Goal: Register for event/course

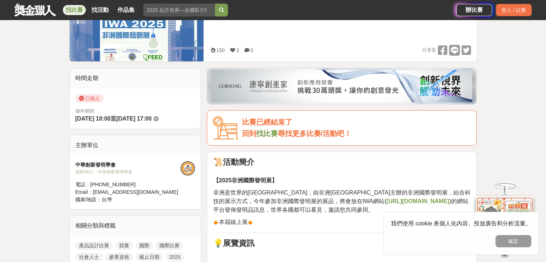
scroll to position [263, 0]
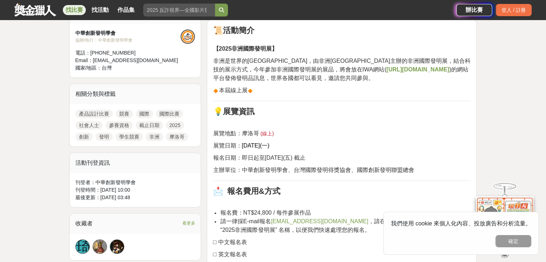
click at [386, 69] on strong "[URL][DOMAIN_NAME]" at bounding box center [417, 69] width 63 height 6
drag, startPoint x: 243, startPoint y: 143, endPoint x: 423, endPoint y: 165, distance: 181.5
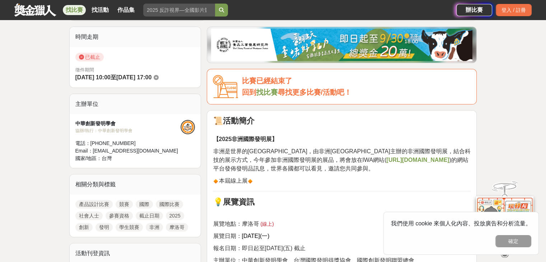
scroll to position [131, 0]
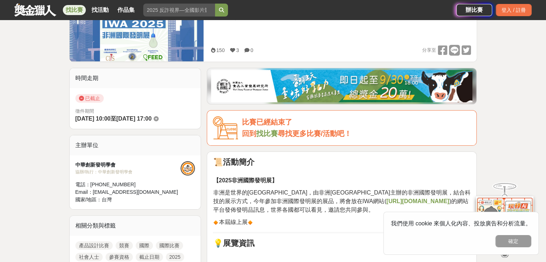
click at [386, 199] on strong "[URL][DOMAIN_NAME]" at bounding box center [417, 201] width 63 height 6
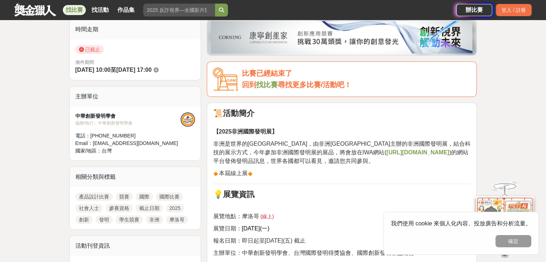
scroll to position [174, 0]
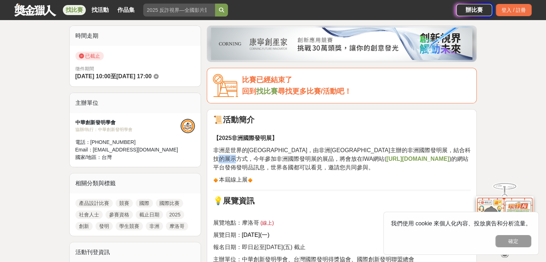
drag, startPoint x: 298, startPoint y: 157, endPoint x: 312, endPoint y: 157, distance: 13.6
click at [312, 157] on span "非洲是世界的[GEOGRAPHIC_DATA]，由非洲[GEOGRAPHIC_DATA]主辦的非洲國際發明展，結合科技的展示方式，今年參加非洲國際發明展的展品…" at bounding box center [341, 154] width 257 height 15
copy span "IWA"
click at [280, 154] on span "非洲是世界的[GEOGRAPHIC_DATA]，由非洲[GEOGRAPHIC_DATA]主辦的非洲國際發明展，結合科技的展示方式，今年參加非洲國際發明展的展品…" at bounding box center [341, 154] width 257 height 15
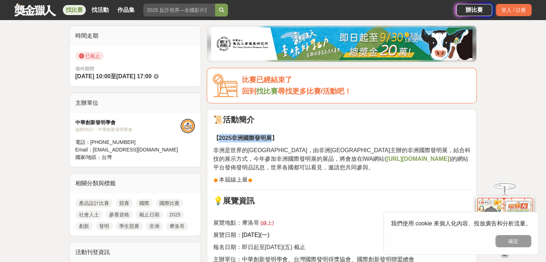
drag, startPoint x: 218, startPoint y: 139, endPoint x: 273, endPoint y: 140, distance: 54.5
click at [273, 140] on strong "【2025非洲國際發明展】" at bounding box center [245, 138] width 65 height 6
copy strong "2025非洲國際發明展"
click at [230, 178] on span "本屆線上展" at bounding box center [233, 179] width 40 height 6
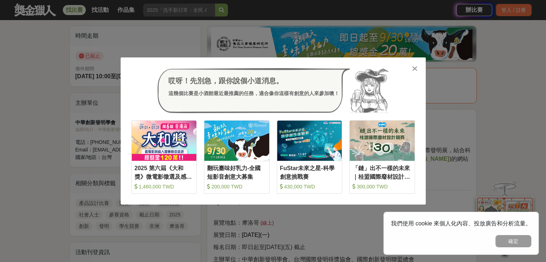
click at [417, 68] on div at bounding box center [414, 68] width 7 height 7
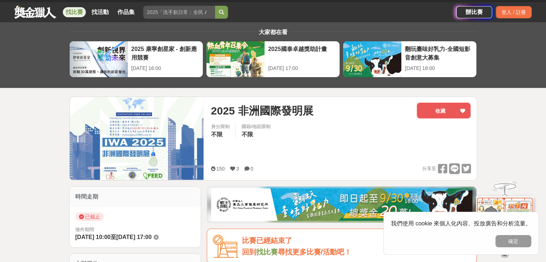
scroll to position [0, 0]
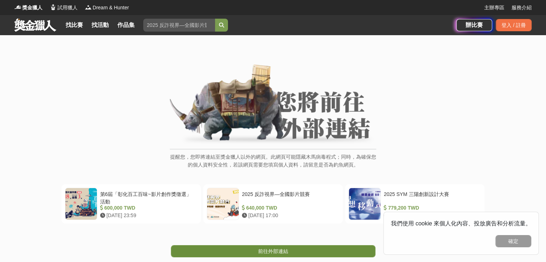
click at [265, 251] on span "前往外部連結" at bounding box center [273, 251] width 30 height 6
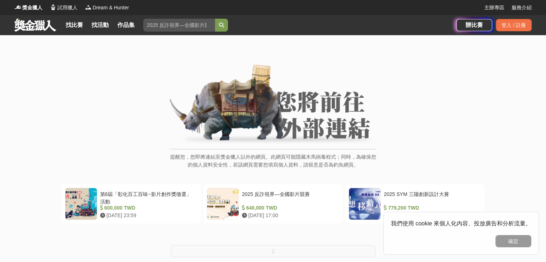
scroll to position [131, 0]
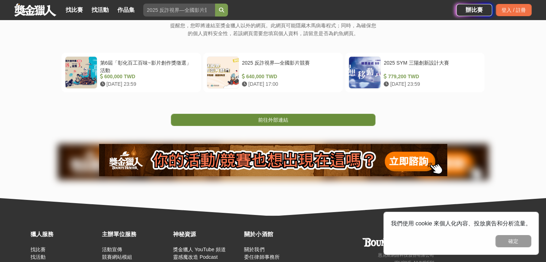
click at [279, 122] on span "前往外部連結" at bounding box center [273, 120] width 30 height 6
